Goal: Use online tool/utility: Utilize a website feature to perform a specific function

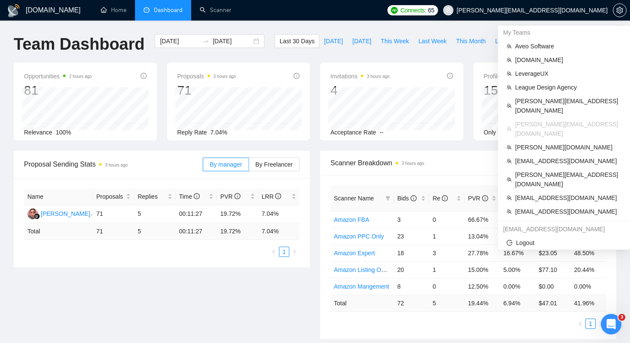
click at [574, 10] on span "[PERSON_NAME][EMAIL_ADDRESS][DOMAIN_NAME]" at bounding box center [532, 10] width 151 height 0
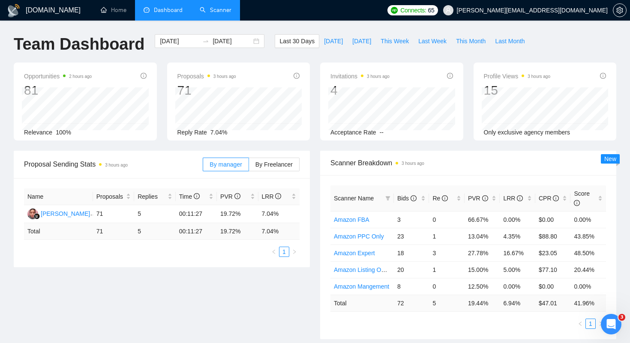
click at [209, 13] on link "Scanner" at bounding box center [216, 9] width 32 height 7
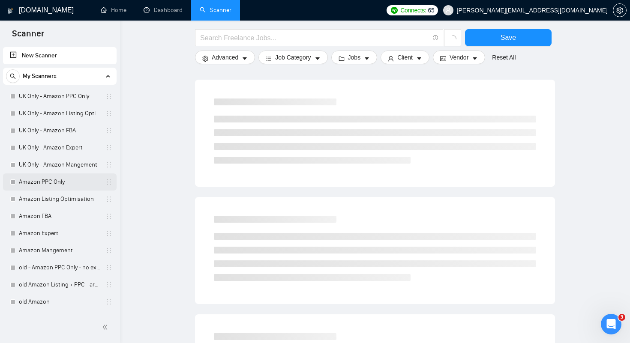
scroll to position [78, 0]
click at [559, 10] on span "[PERSON_NAME][EMAIL_ADDRESS][DOMAIN_NAME]" at bounding box center [532, 10] width 151 height 0
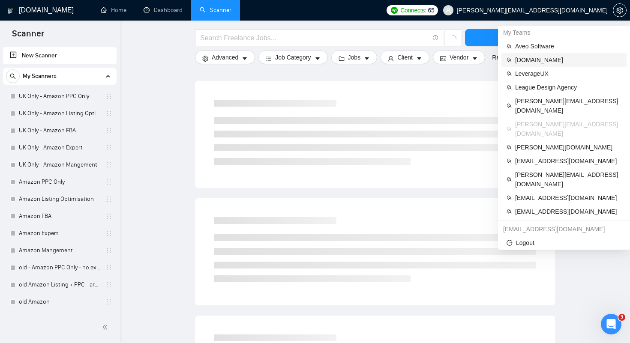
click at [528, 62] on span "[DOMAIN_NAME]" at bounding box center [568, 59] width 106 height 9
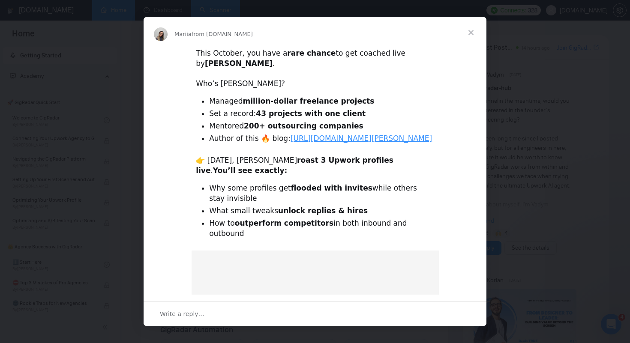
click at [210, 8] on div "Intercom messenger" at bounding box center [315, 171] width 630 height 343
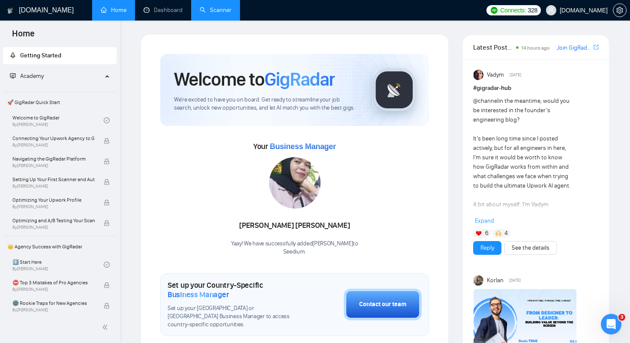
click at [208, 9] on link "Scanner" at bounding box center [216, 9] width 32 height 7
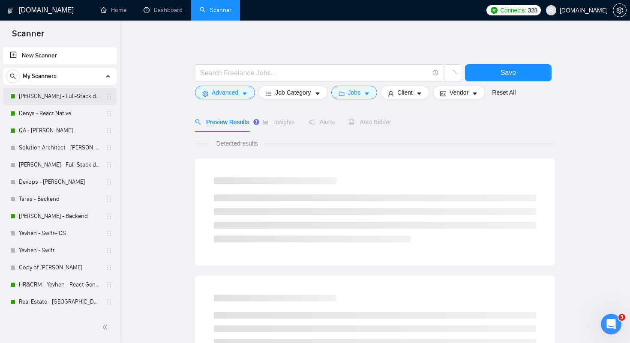
click at [25, 102] on link "[PERSON_NAME] - Full-Stack dev" at bounding box center [59, 96] width 81 height 17
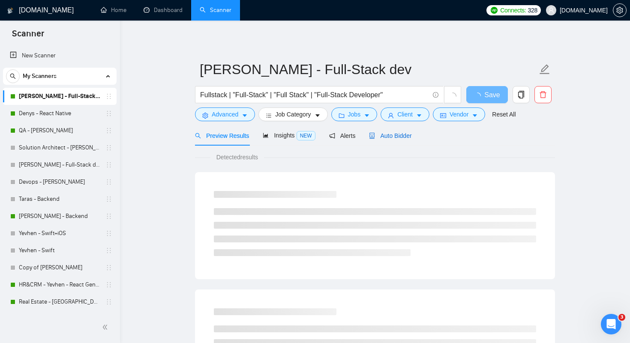
click at [387, 139] on div "Auto Bidder" at bounding box center [390, 135] width 42 height 9
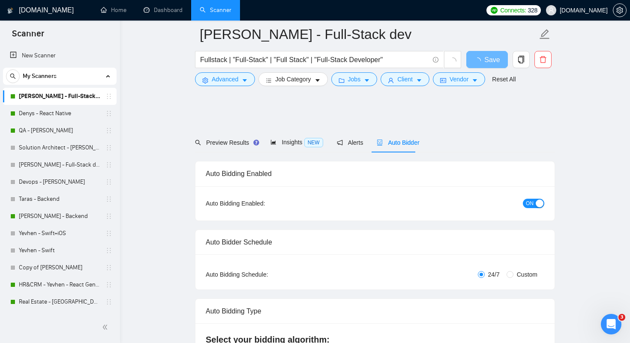
scroll to position [67, 0]
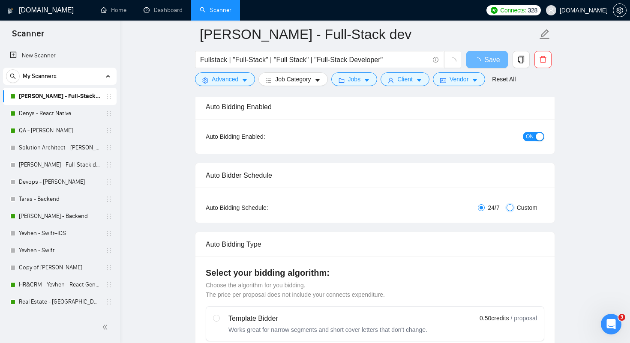
click at [508, 208] on input "Custom" at bounding box center [510, 207] width 7 height 7
radio input "true"
radio input "false"
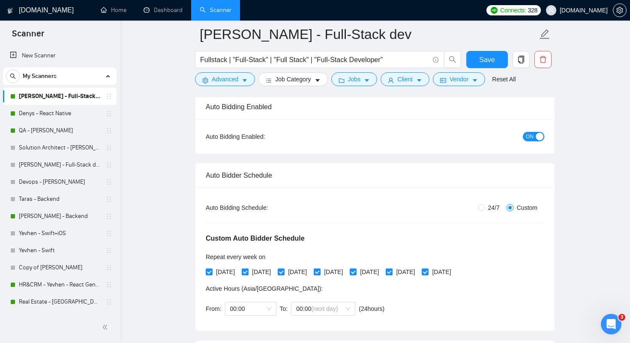
checkbox input "true"
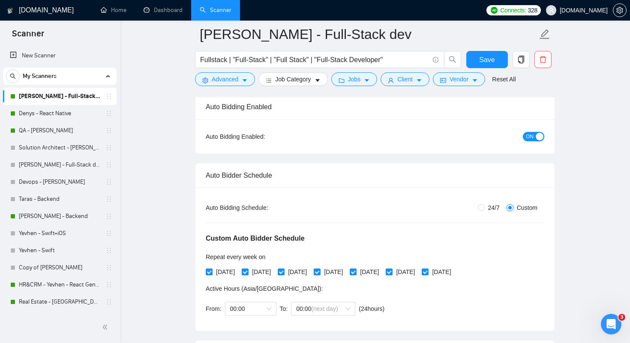
checkbox input "true"
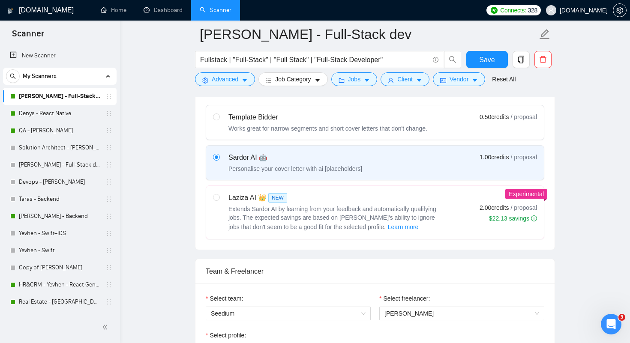
scroll to position [436, 0]
